Goal: Task Accomplishment & Management: Manage account settings

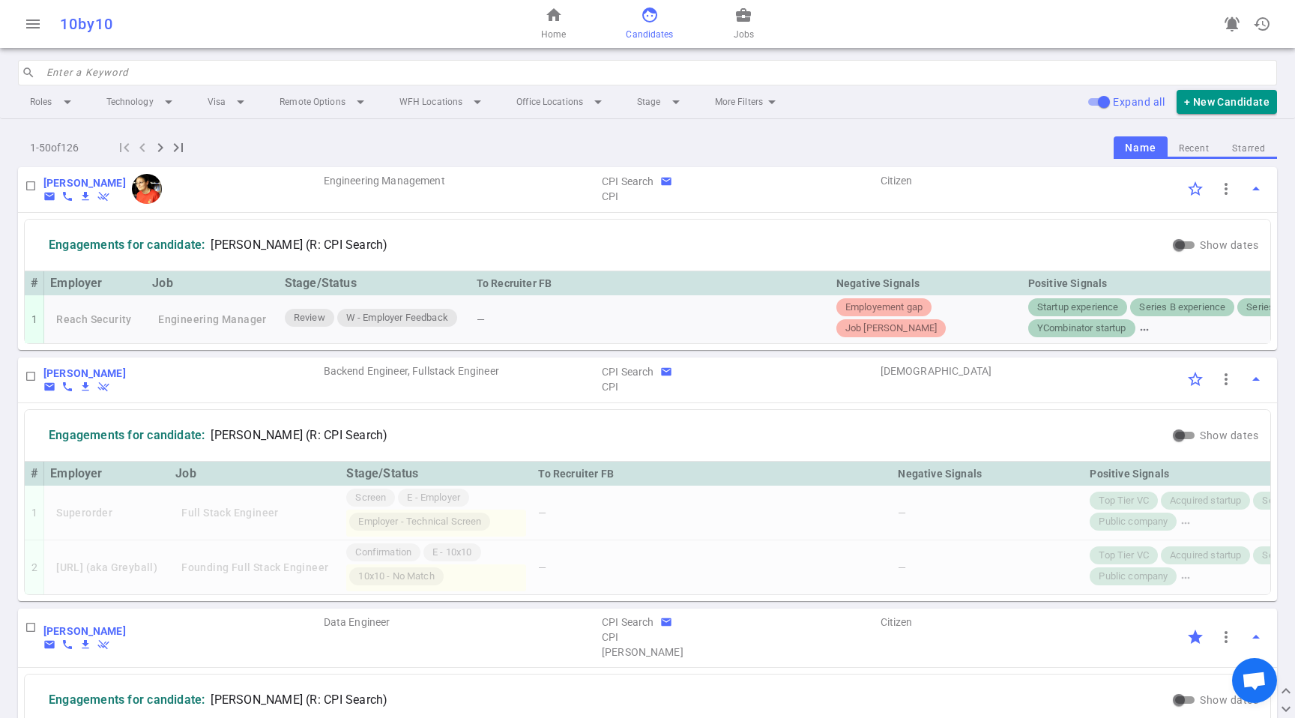
click at [1243, 144] on button "Starred" at bounding box center [1249, 149] width 56 height 20
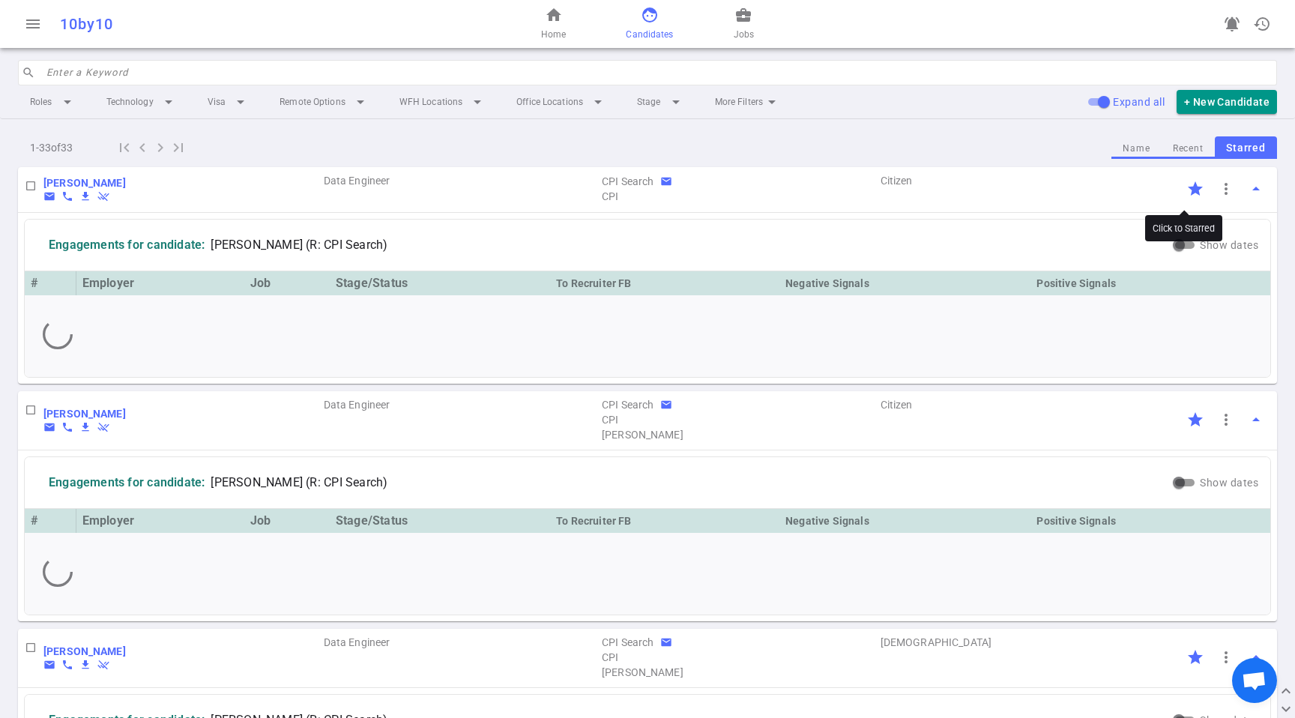
click at [1184, 190] on input "Click to Starred" at bounding box center [1195, 188] width 31 height 31
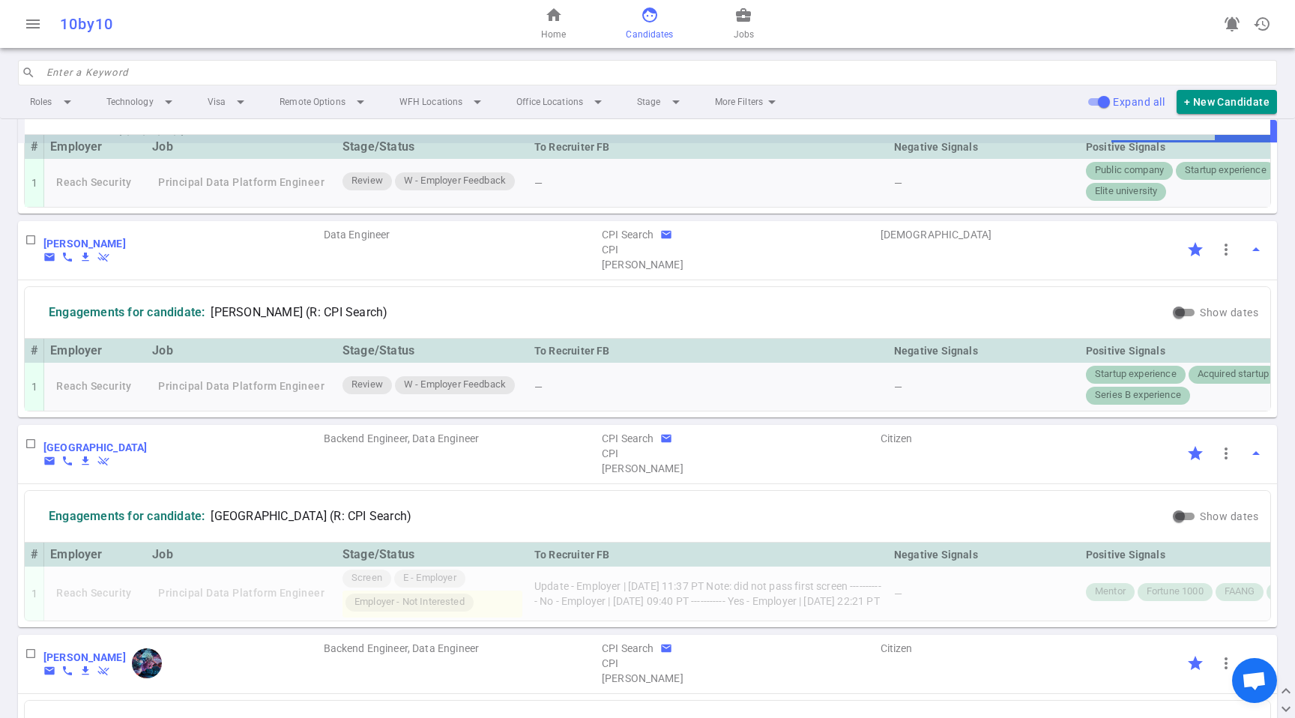
scroll to position [869, 0]
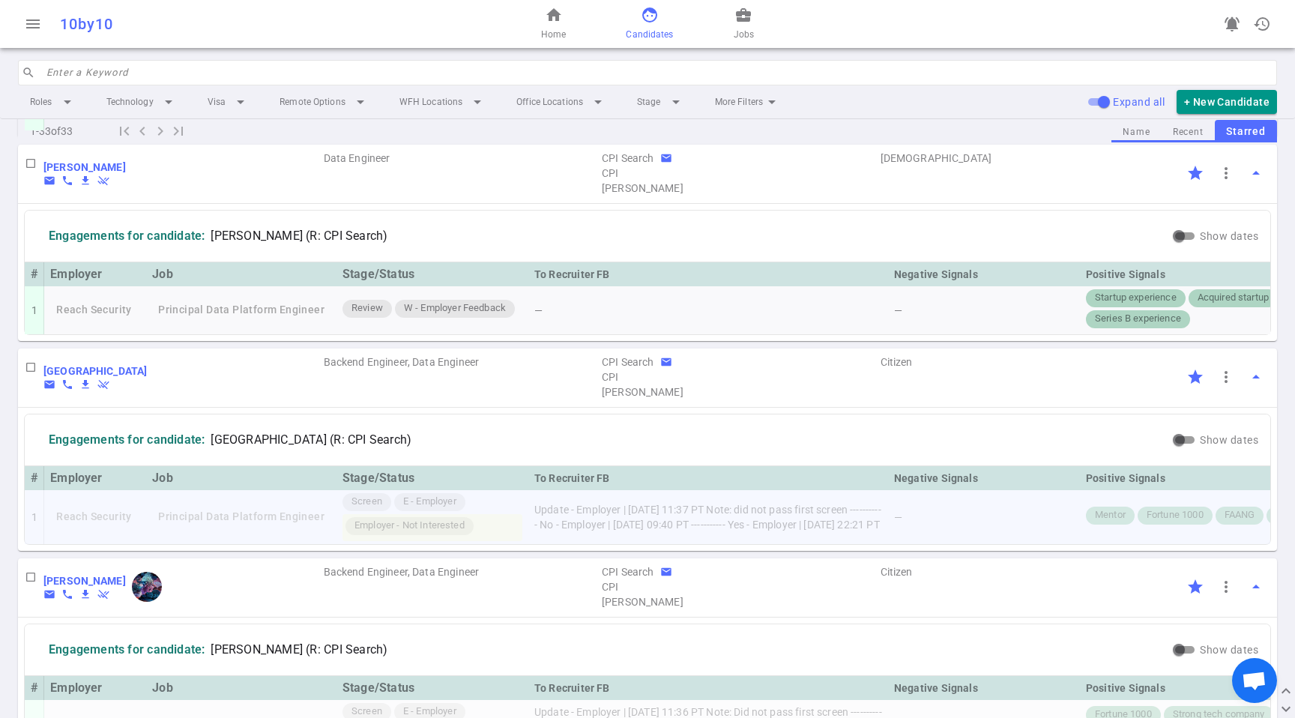
click at [682, 544] on td "Update - Employer | [DATE] 11:37 PT Note: did not pass first screen -----------…" at bounding box center [708, 517] width 360 height 54
click at [683, 544] on td "Update - Employer | [DATE] 11:37 PT Note: did not pass first screen -----------…" at bounding box center [708, 517] width 360 height 54
copy td "Update - Employer | [DATE] 11:37 PT Note: did not pass first screen -----------…"
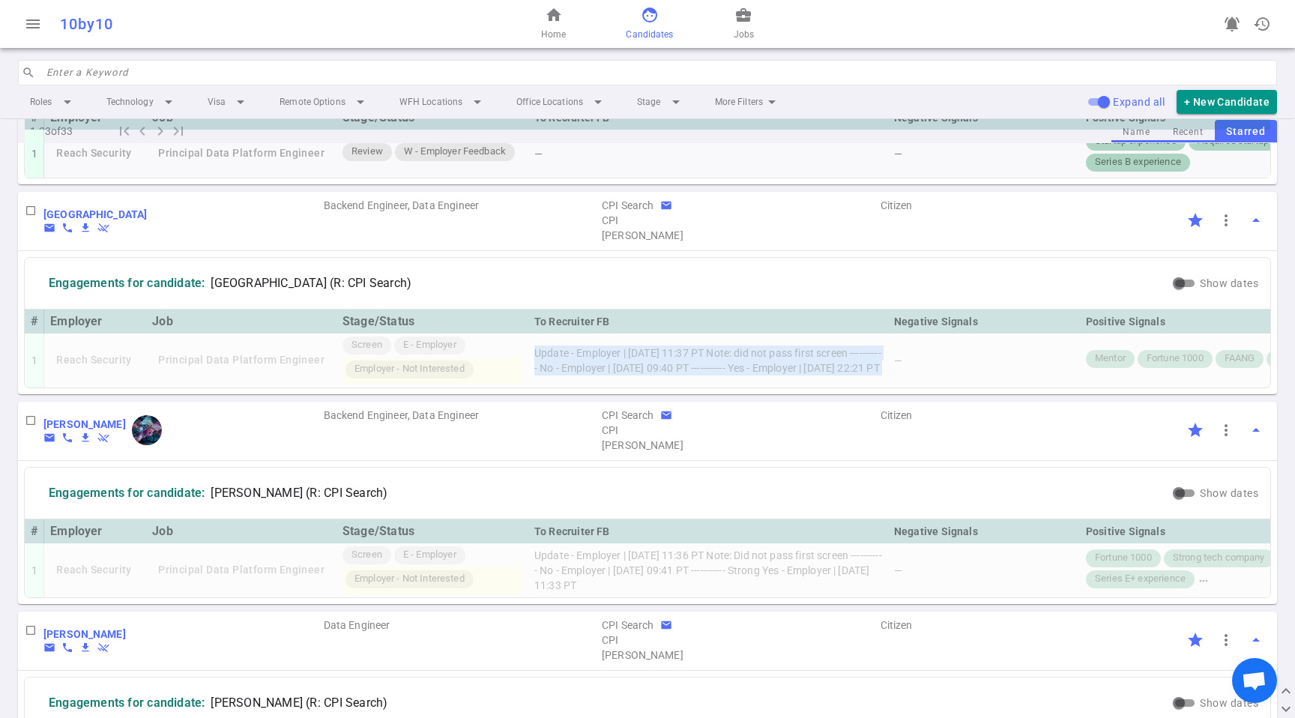
scroll to position [1180, 0]
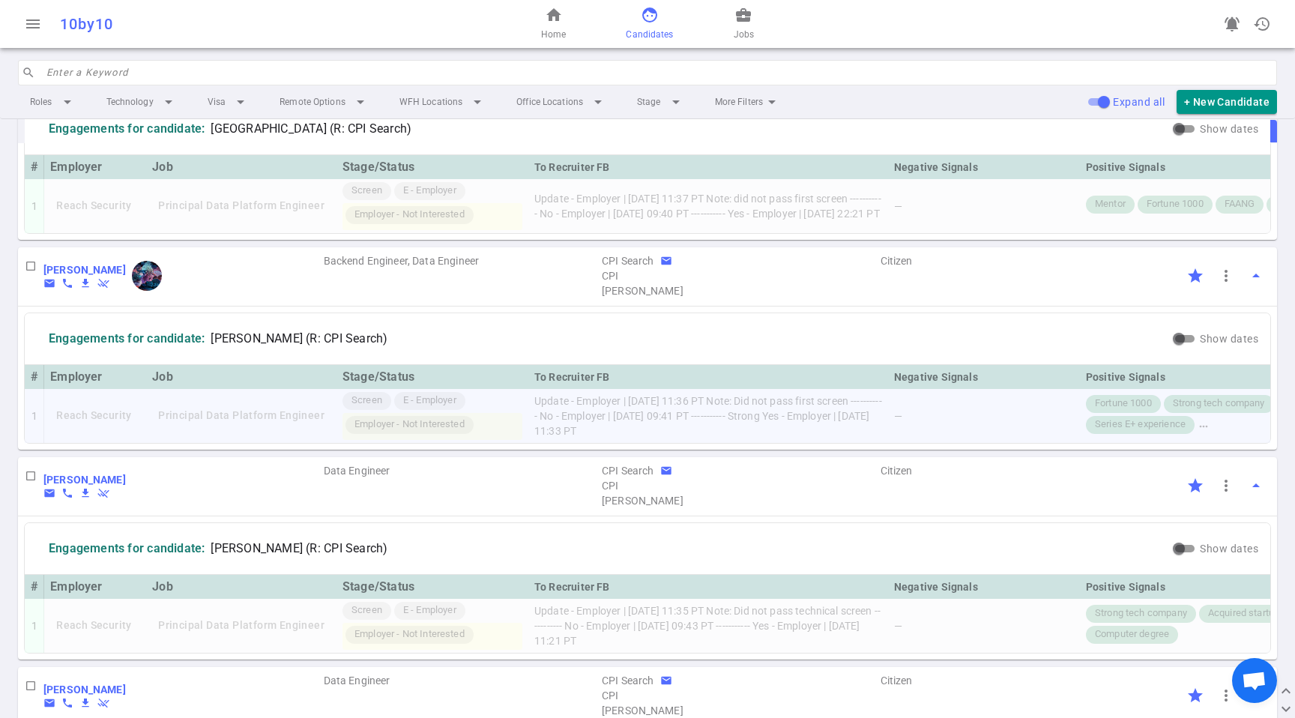
click at [801, 443] on td "Update - Employer | [DATE] 11:36 PT Note: Did not pass first screen -----------…" at bounding box center [708, 416] width 360 height 54
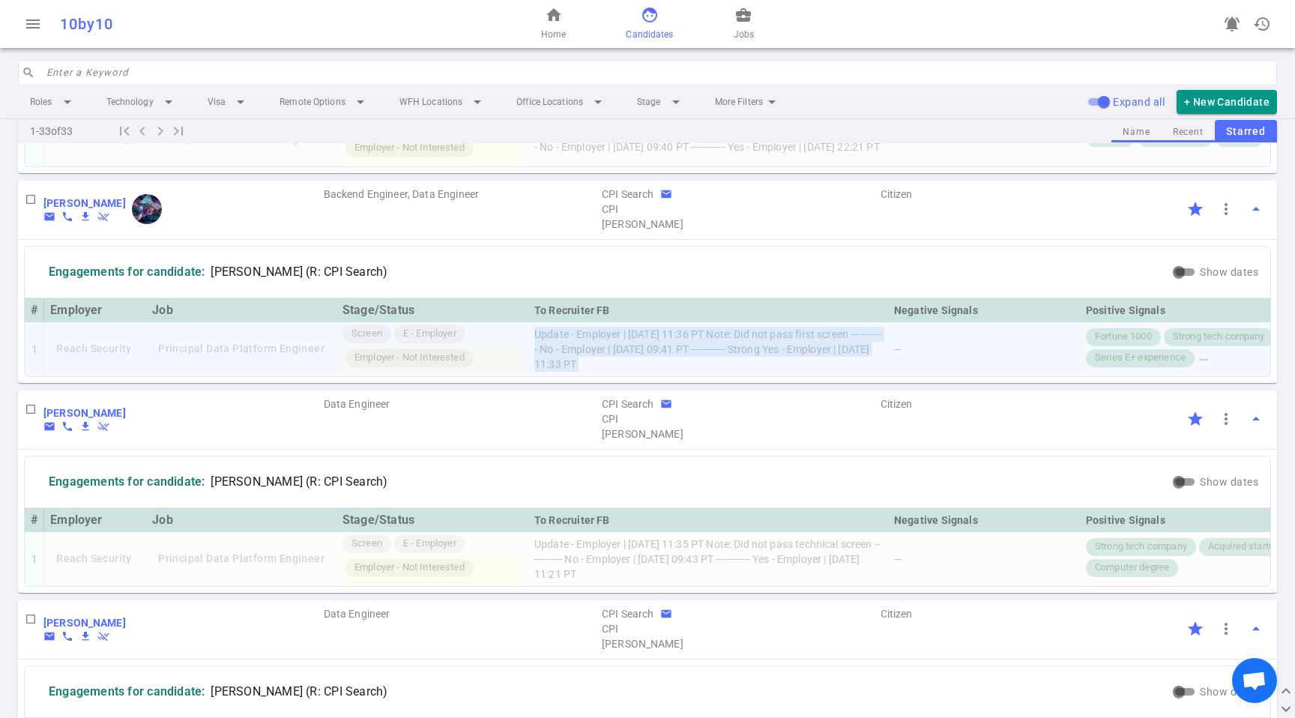
scroll to position [1401, 0]
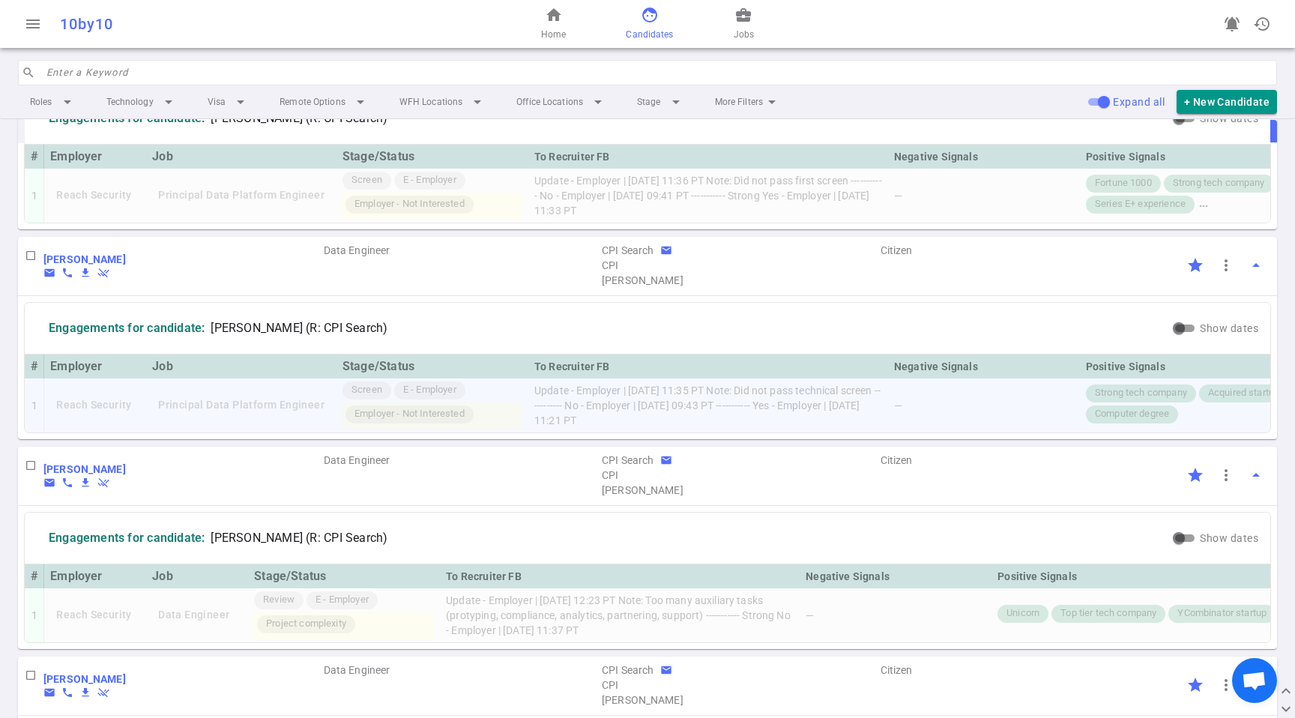
click at [822, 432] on td "Update - Employer | [DATE] 11:35 PT Note: Did not pass technical screen -------…" at bounding box center [708, 405] width 360 height 54
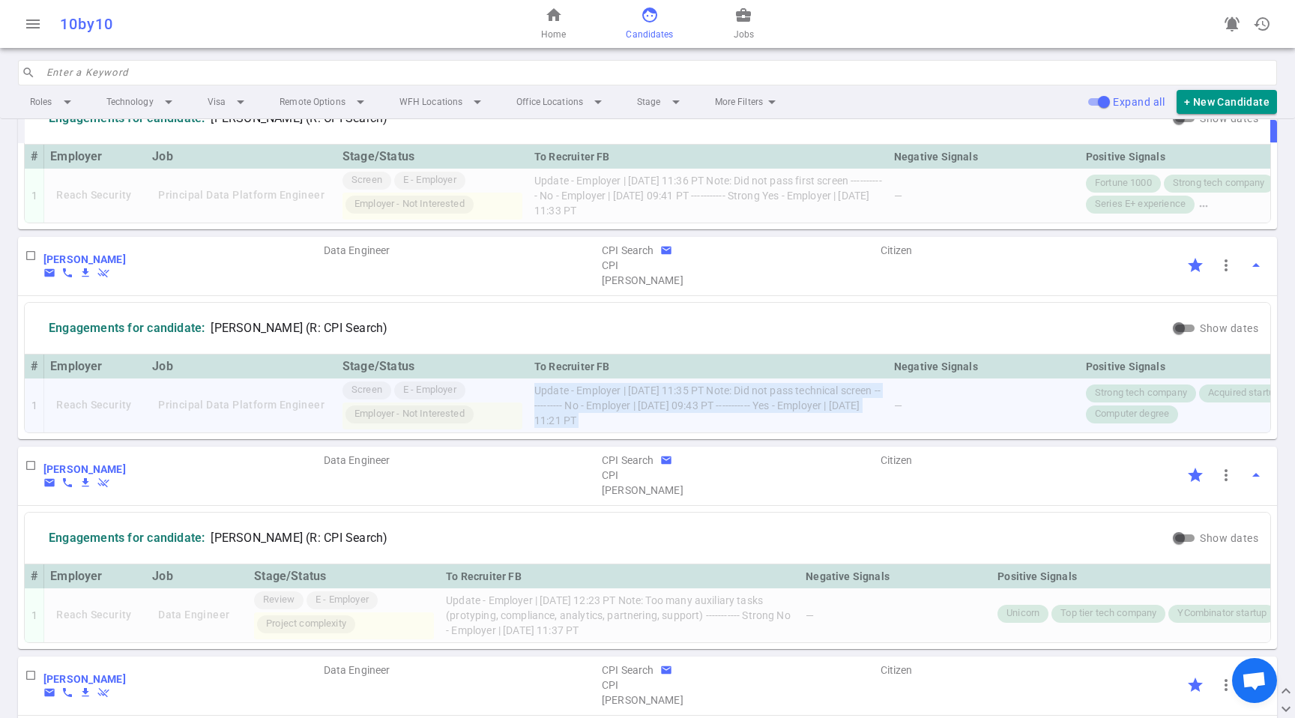
click at [822, 432] on td "Update - Employer | [DATE] 11:35 PT Note: Did not pass technical screen -------…" at bounding box center [708, 405] width 360 height 54
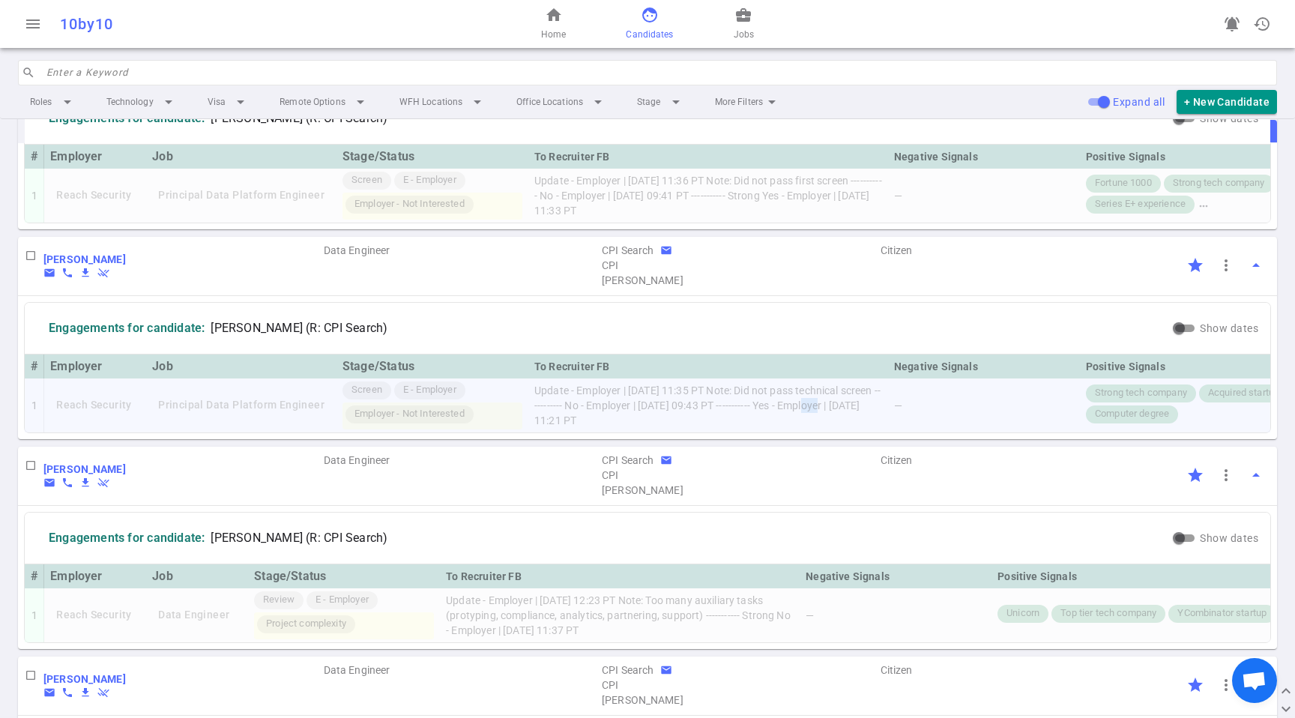
click at [822, 432] on td "Update - Employer | [DATE] 11:35 PT Note: Did not pass technical screen -------…" at bounding box center [708, 405] width 360 height 54
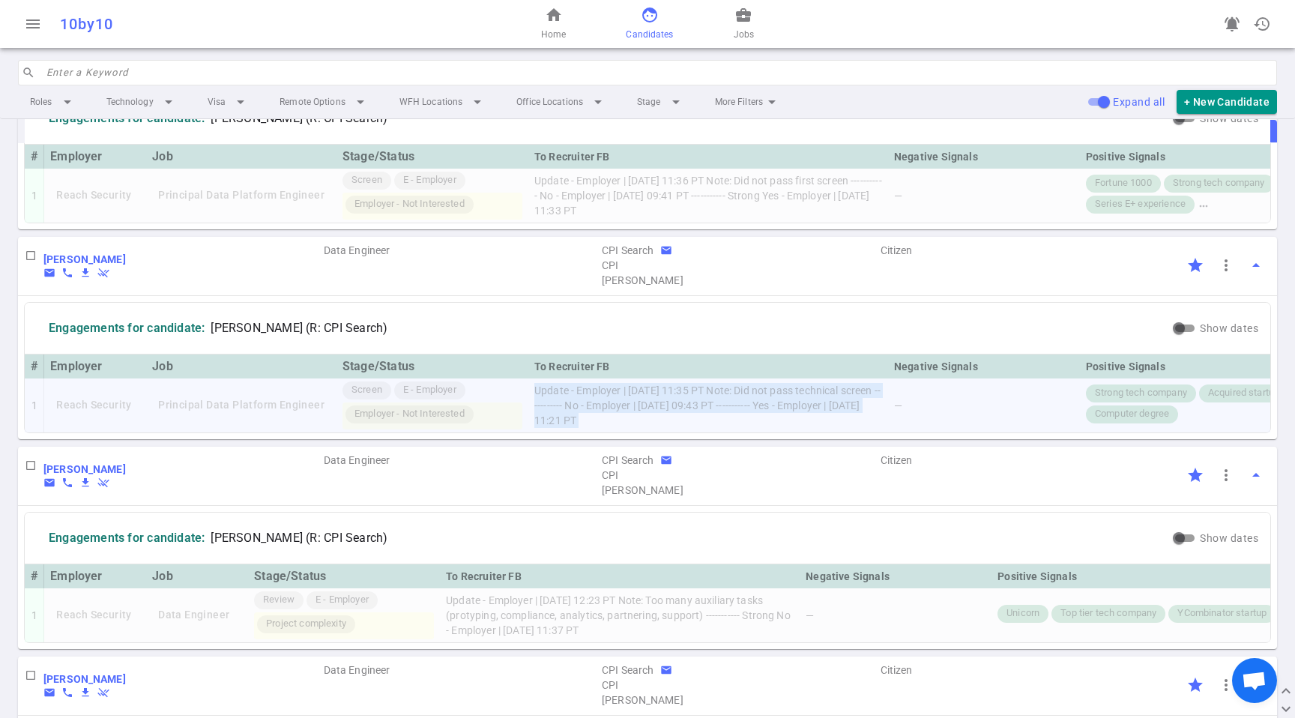
click at [822, 432] on td "Update - Employer | [DATE] 11:35 PT Note: Did not pass technical screen -------…" at bounding box center [708, 405] width 360 height 54
click at [792, 432] on td "Update - Employer | [DATE] 11:35 PT Note: Did not pass technical screen -------…" at bounding box center [708, 405] width 360 height 54
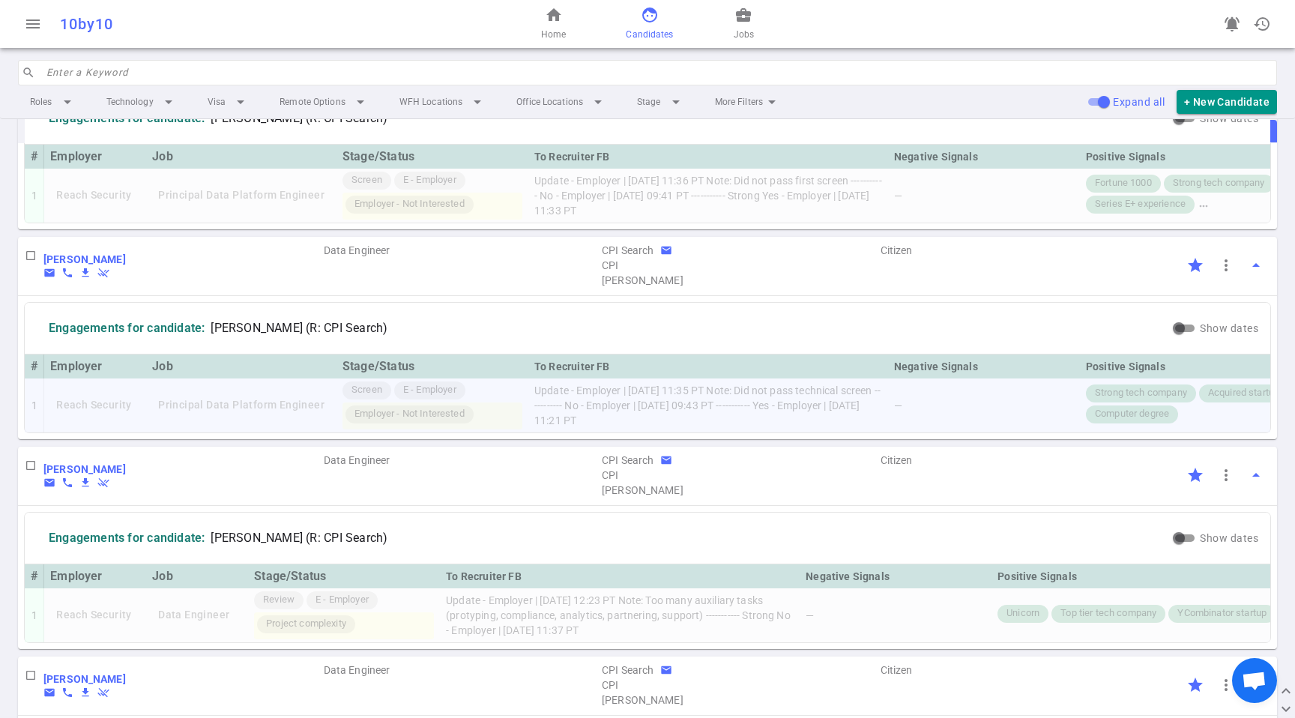
click at [792, 432] on td "Update - Employer | [DATE] 11:35 PT Note: Did not pass technical screen -------…" at bounding box center [708, 405] width 360 height 54
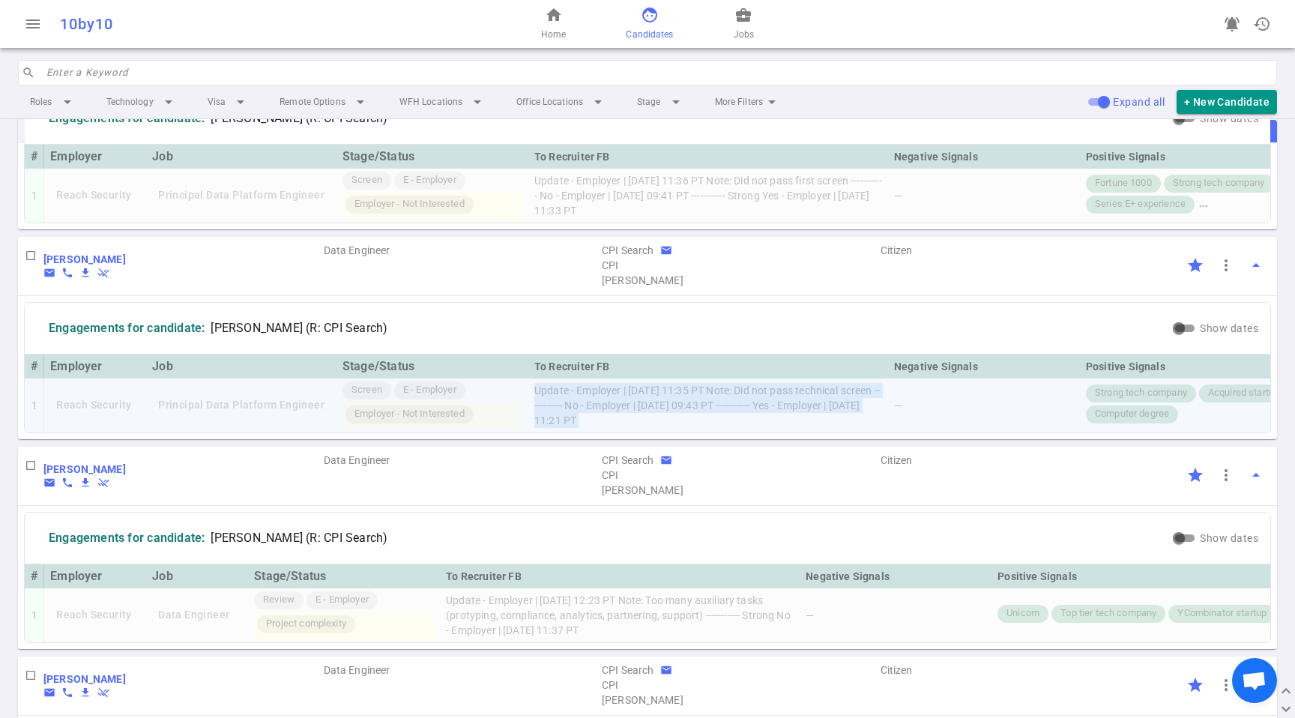
click at [792, 432] on td "Update - Employer | [DATE] 11:35 PT Note: Did not pass technical screen -------…" at bounding box center [708, 405] width 360 height 54
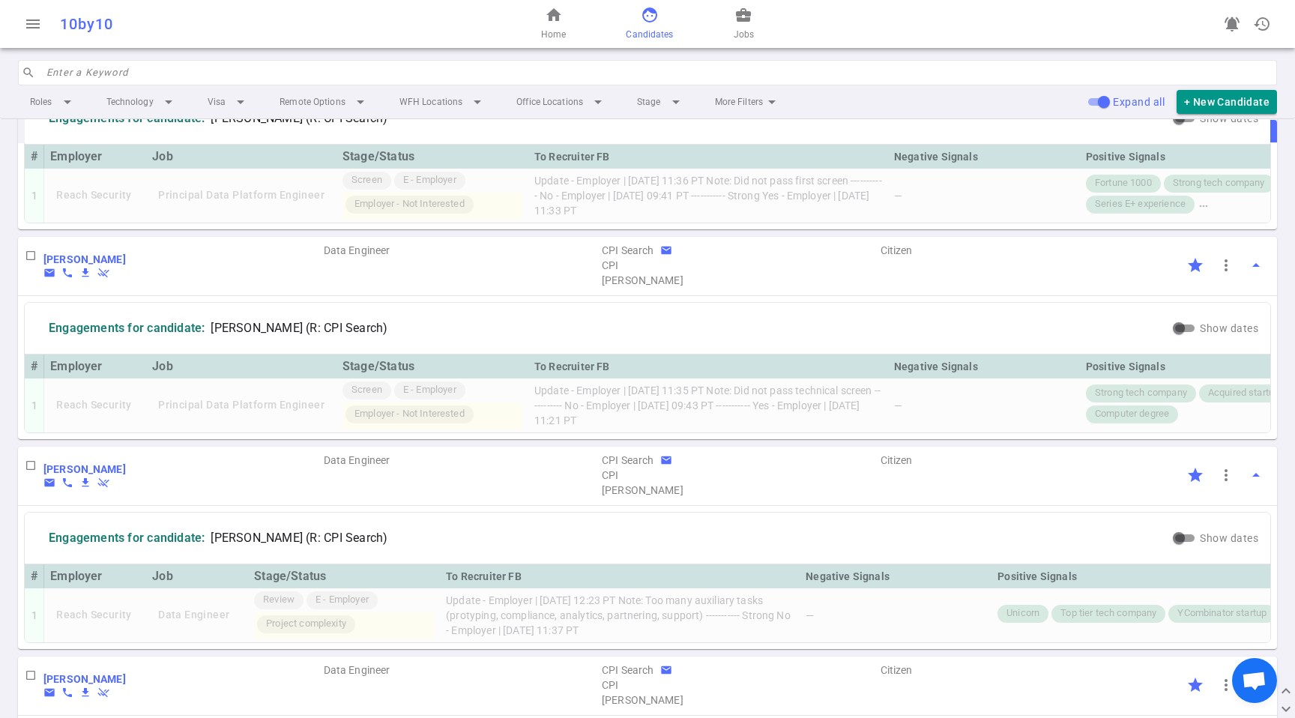
click at [873, 375] on div "To Recruiter FB" at bounding box center [708, 366] width 348 height 18
click at [872, 375] on div "To Recruiter FB" at bounding box center [708, 366] width 348 height 18
click at [830, 432] on td "Update - Employer | [DATE] 11:35 PT Note: Did not pass technical screen -------…" at bounding box center [708, 405] width 360 height 54
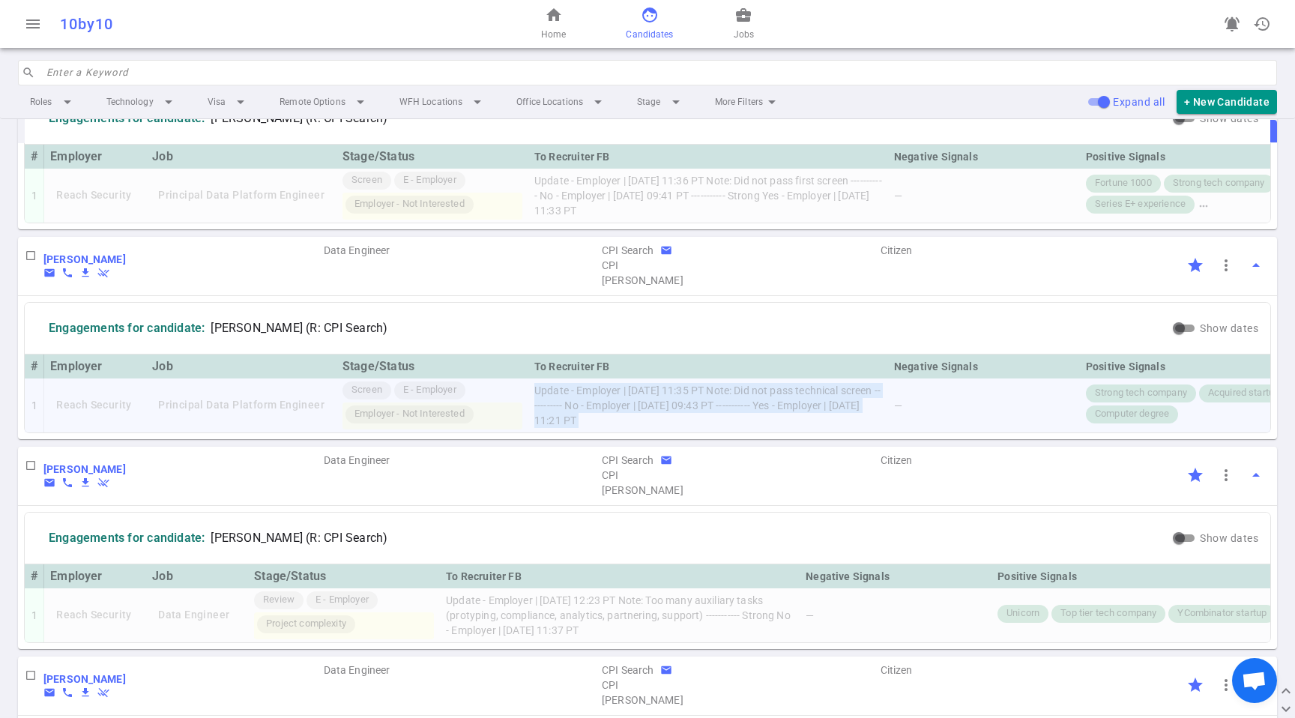
click at [830, 432] on td "Update - Employer | [DATE] 11:35 PT Note: Did not pass technical screen -------…" at bounding box center [708, 405] width 360 height 54
click at [1180, 281] on input "Click to Starred" at bounding box center [1195, 265] width 31 height 31
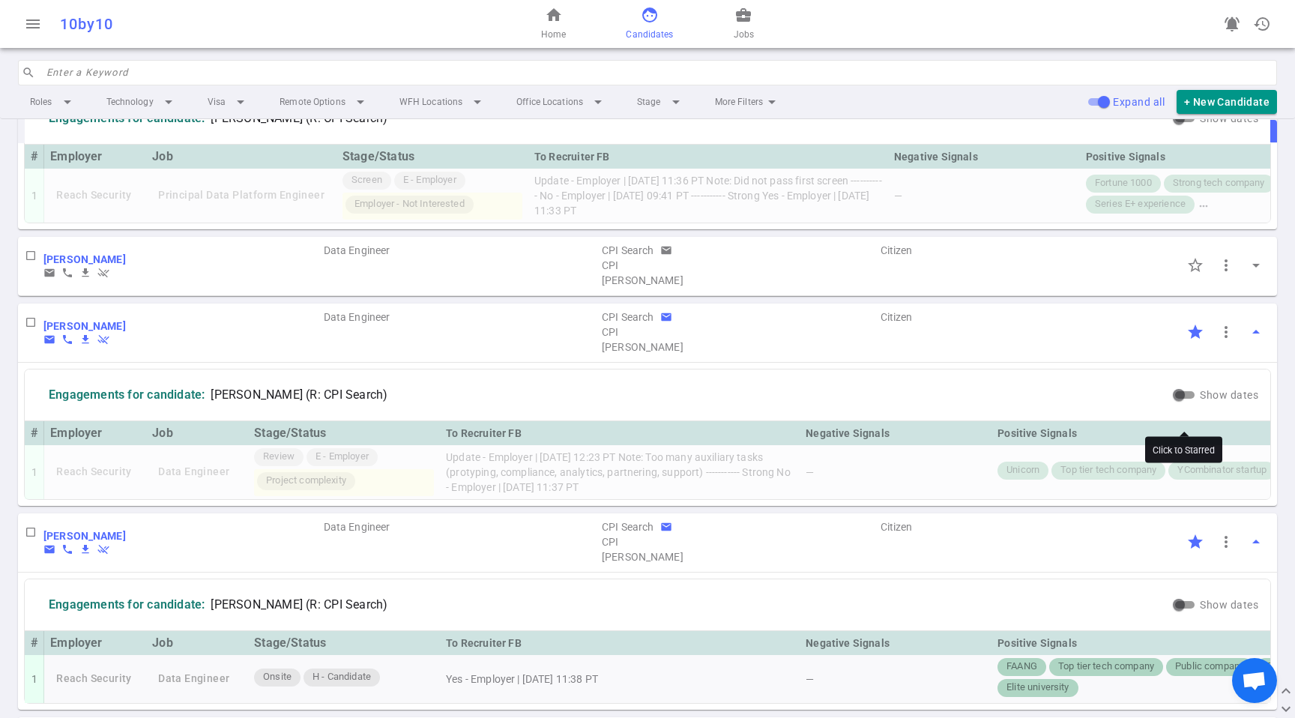
click at [1186, 348] on input "Click to Starred" at bounding box center [1195, 331] width 31 height 31
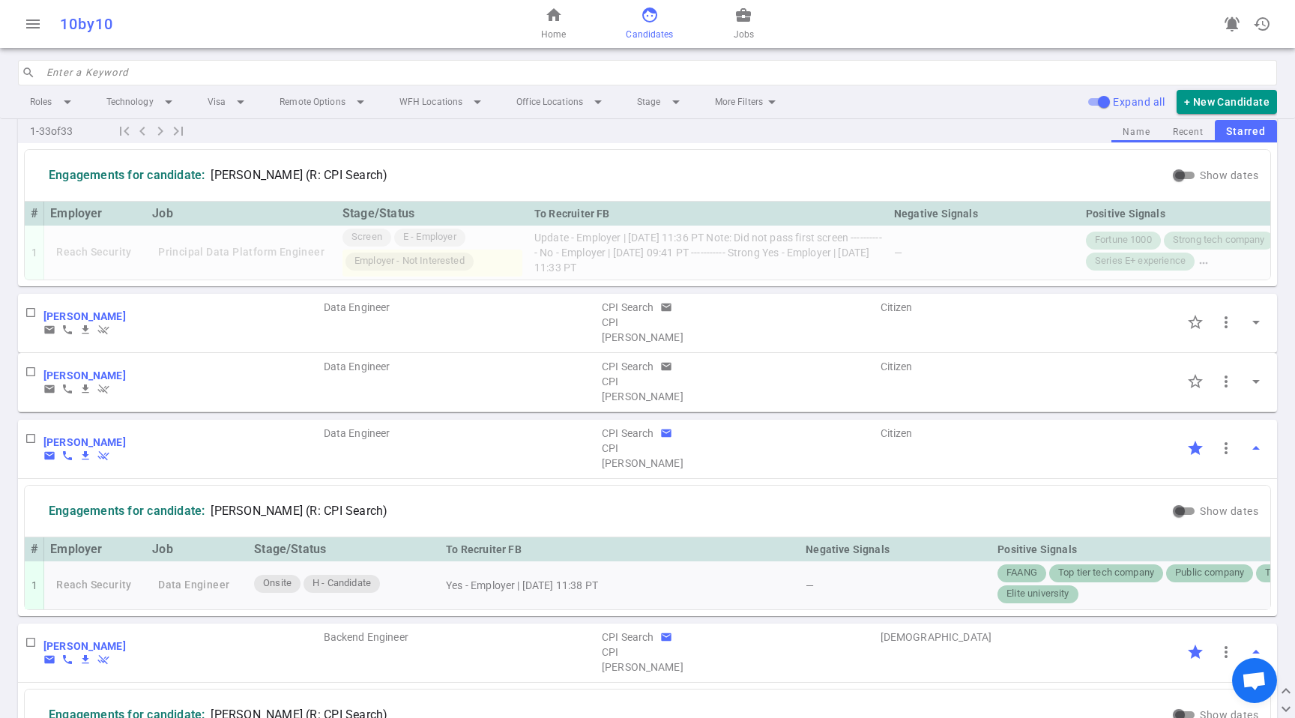
scroll to position [1334, 0]
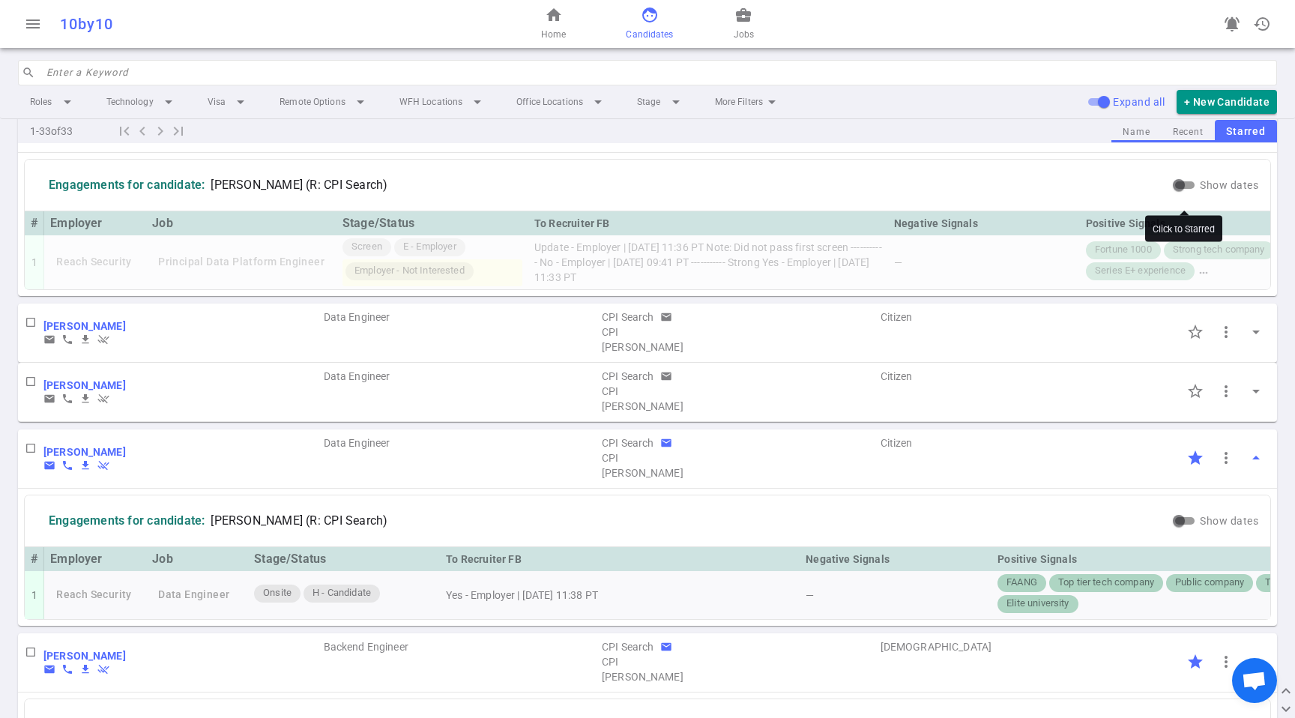
click at [1183, 138] on input "Click to Starred" at bounding box center [1195, 121] width 31 height 31
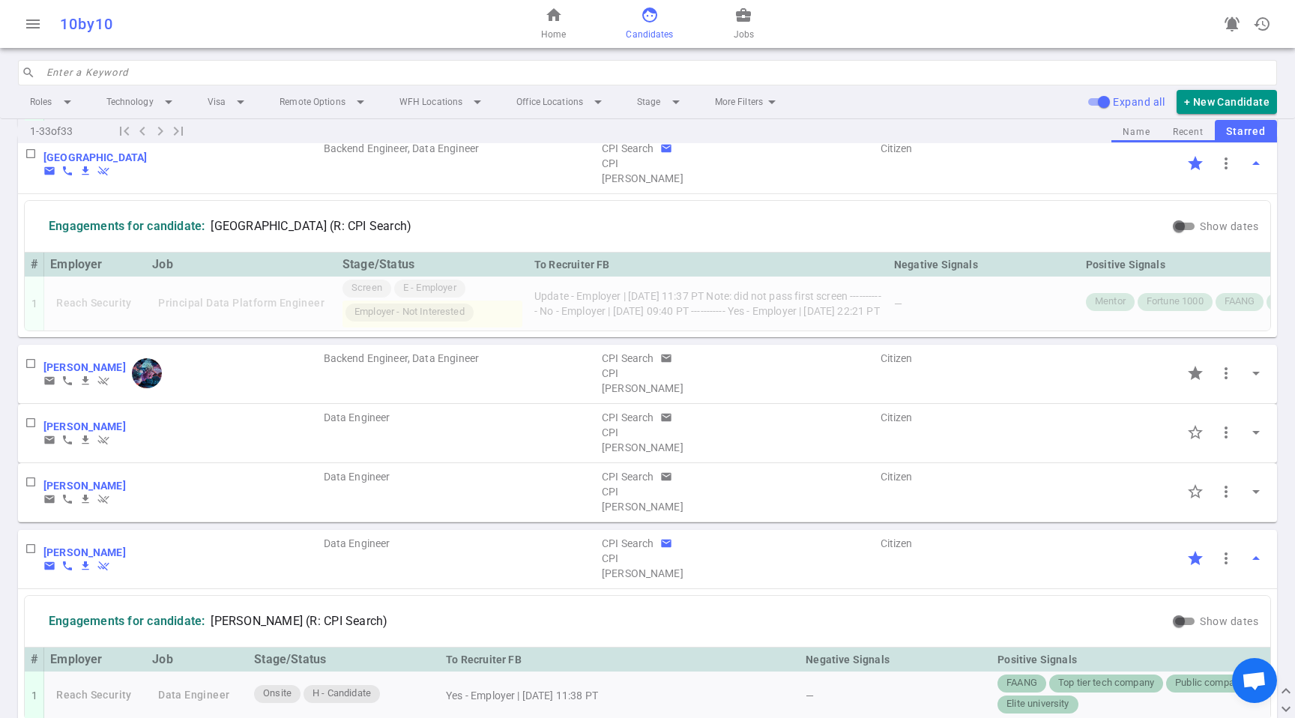
scroll to position [1073, 0]
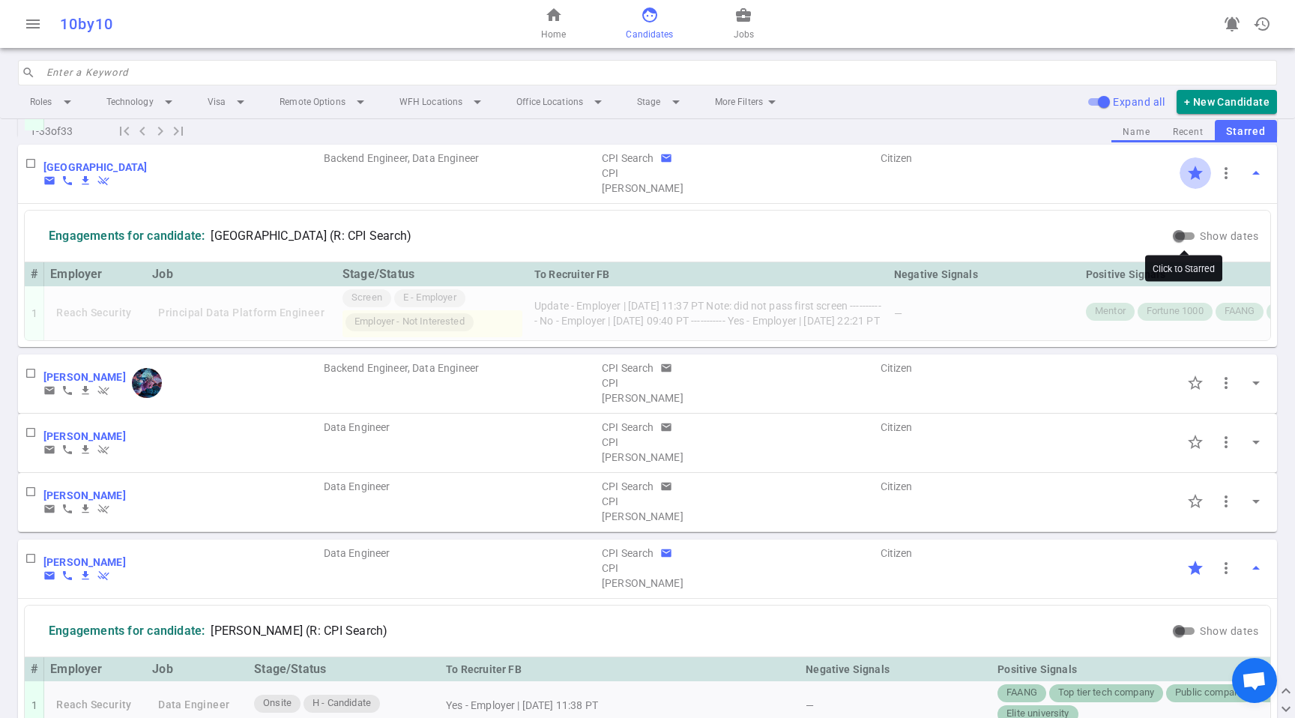
click at [1186, 189] on input "Click to Starred" at bounding box center [1195, 172] width 31 height 31
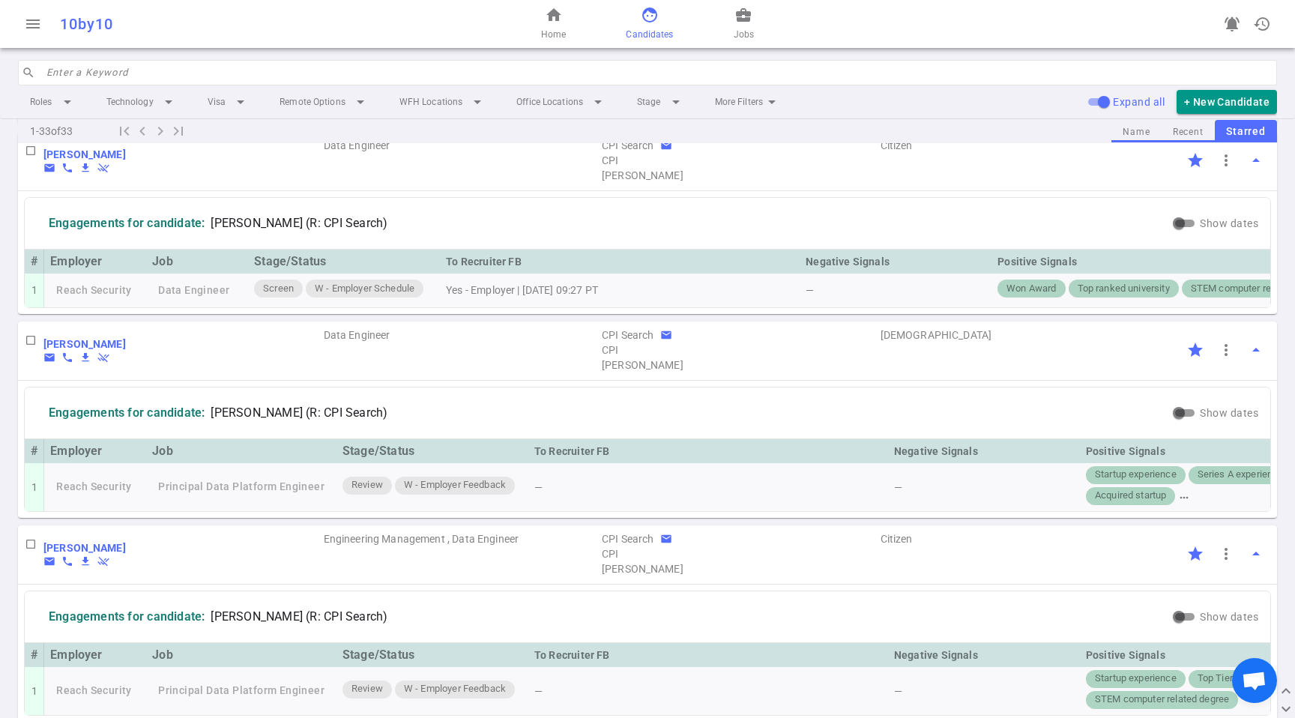
scroll to position [0, 0]
